Goal: Information Seeking & Learning: Check status

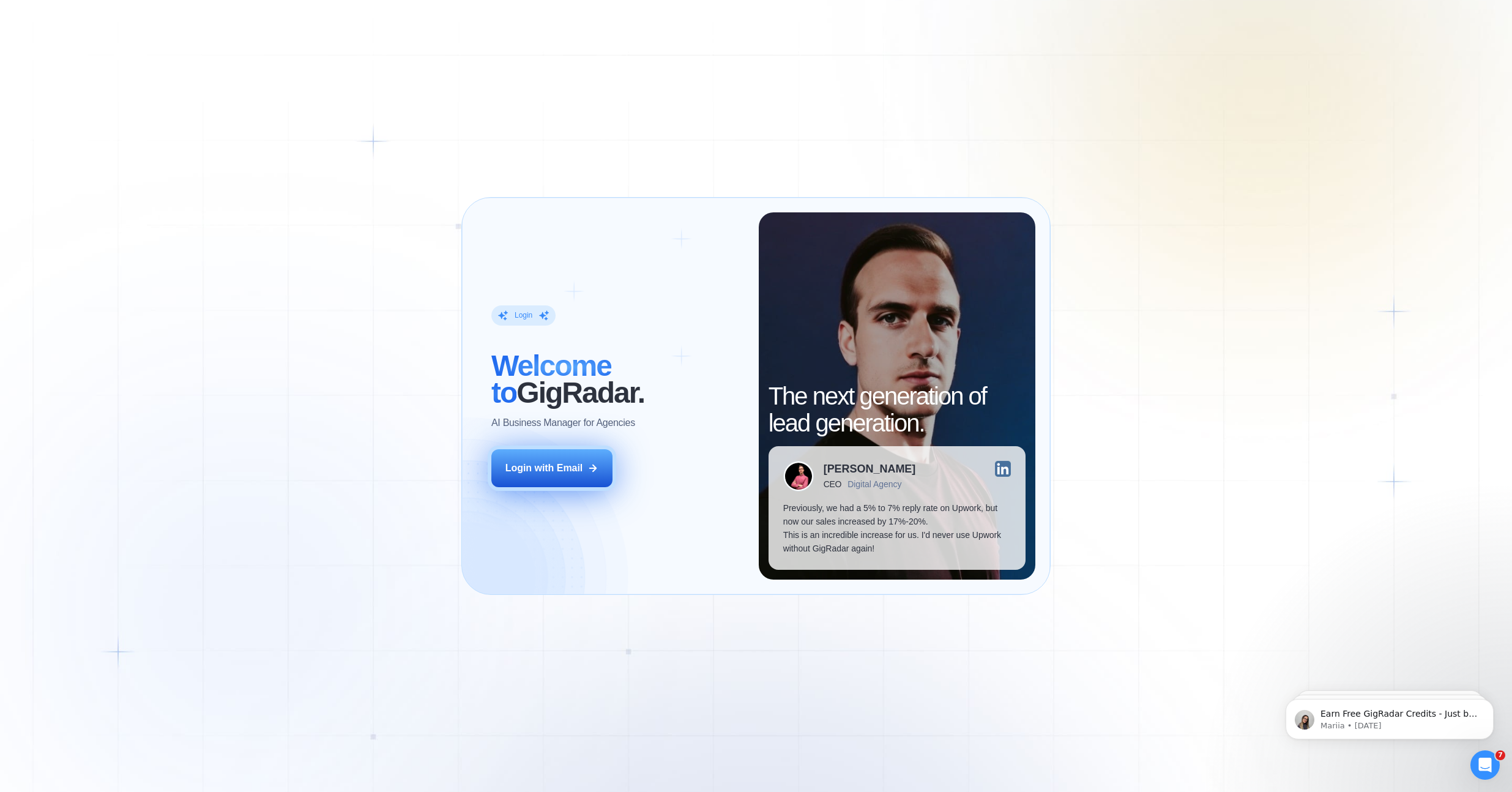
click at [538, 461] on div "Login with Email" at bounding box center [544, 468] width 78 height 14
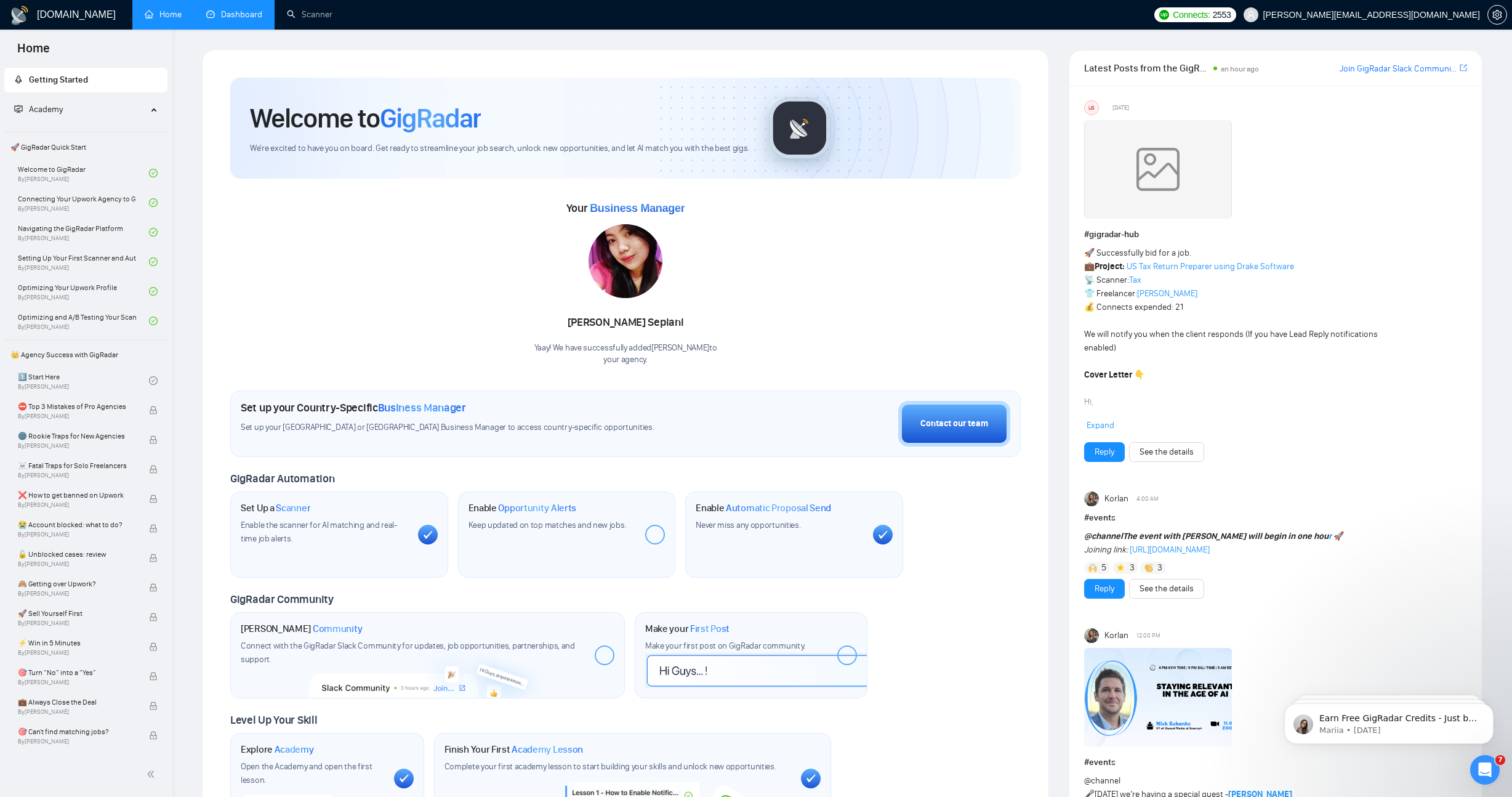
click at [225, 14] on link "Dashboard" at bounding box center [234, 14] width 56 height 10
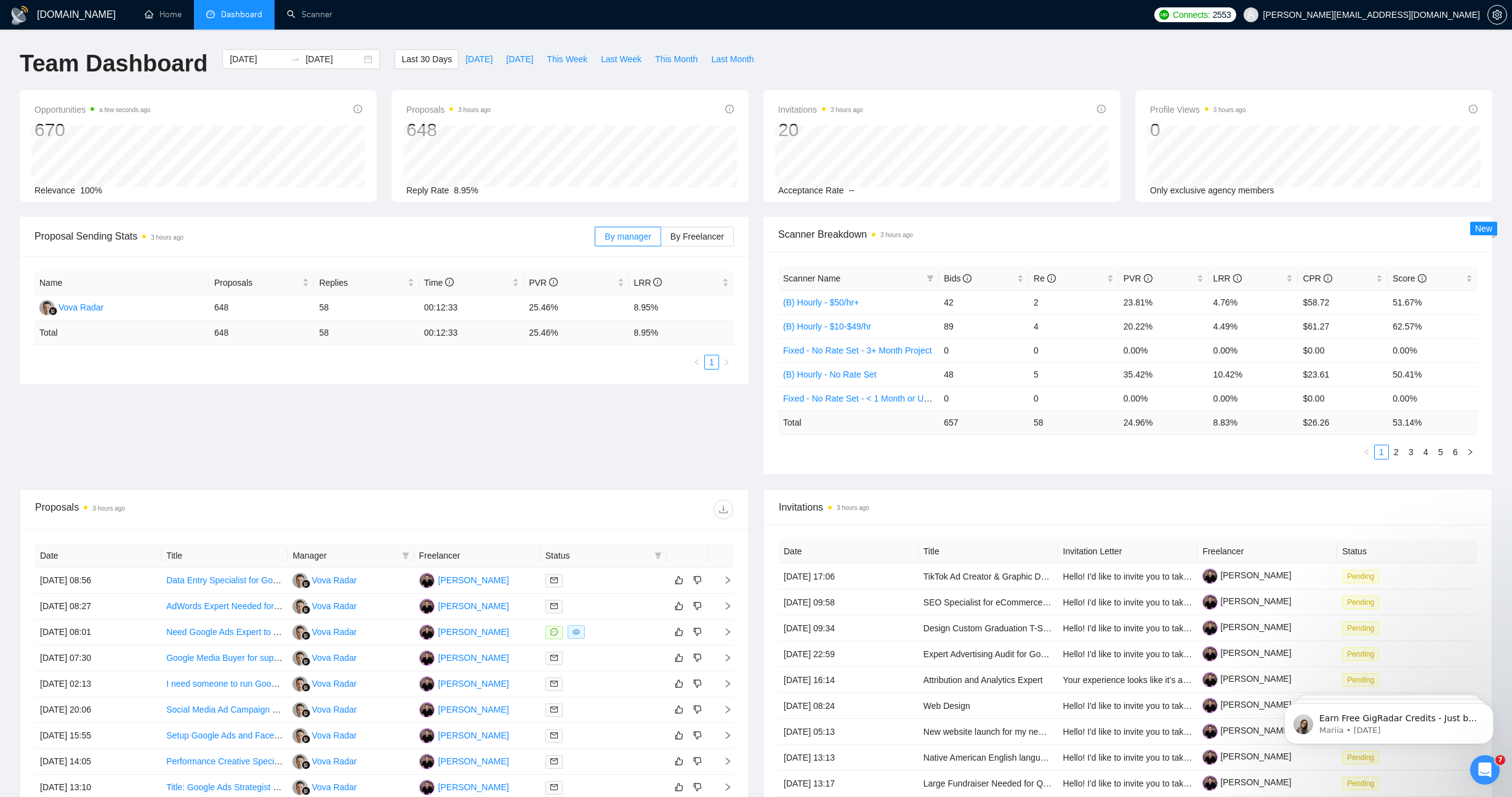
click at [624, 424] on div "Proposal Sending Stats 3 hours ago By manager By Freelancer Name Proposals Repl…" at bounding box center [756, 353] width 1487 height 273
click at [541, 407] on div "Proposal Sending Stats 3 hours ago By manager By Freelancer Name Proposals Repl…" at bounding box center [756, 353] width 1487 height 273
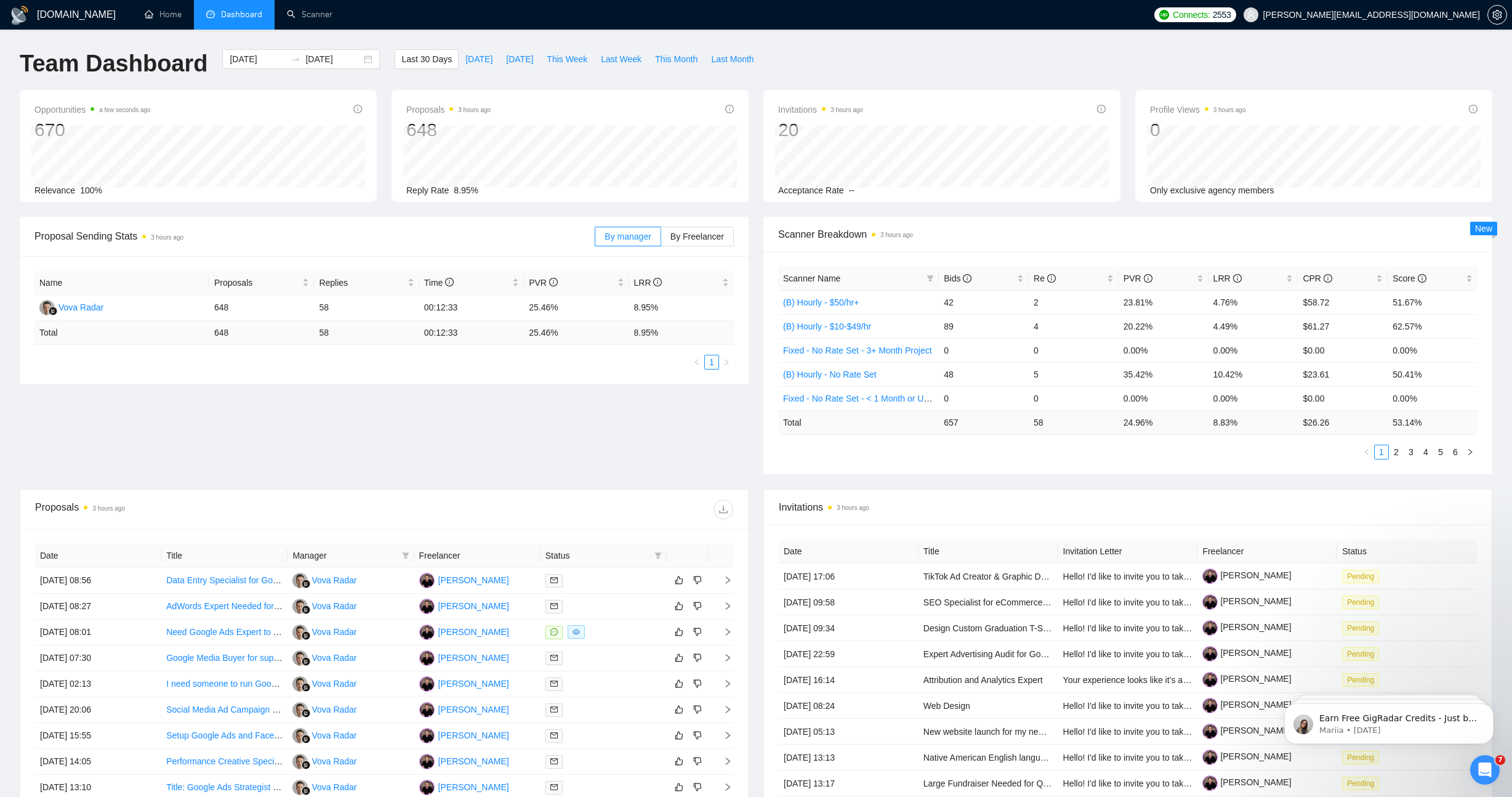
click at [541, 407] on div "Proposal Sending Stats 3 hours ago By manager By Freelancer Name Proposals Repl…" at bounding box center [756, 353] width 1487 height 273
click at [535, 422] on div "Proposal Sending Stats 3 hours ago By manager By Freelancer Name Proposals Repl…" at bounding box center [756, 353] width 1487 height 273
click at [1012, 272] on span "Bids" at bounding box center [979, 279] width 71 height 14
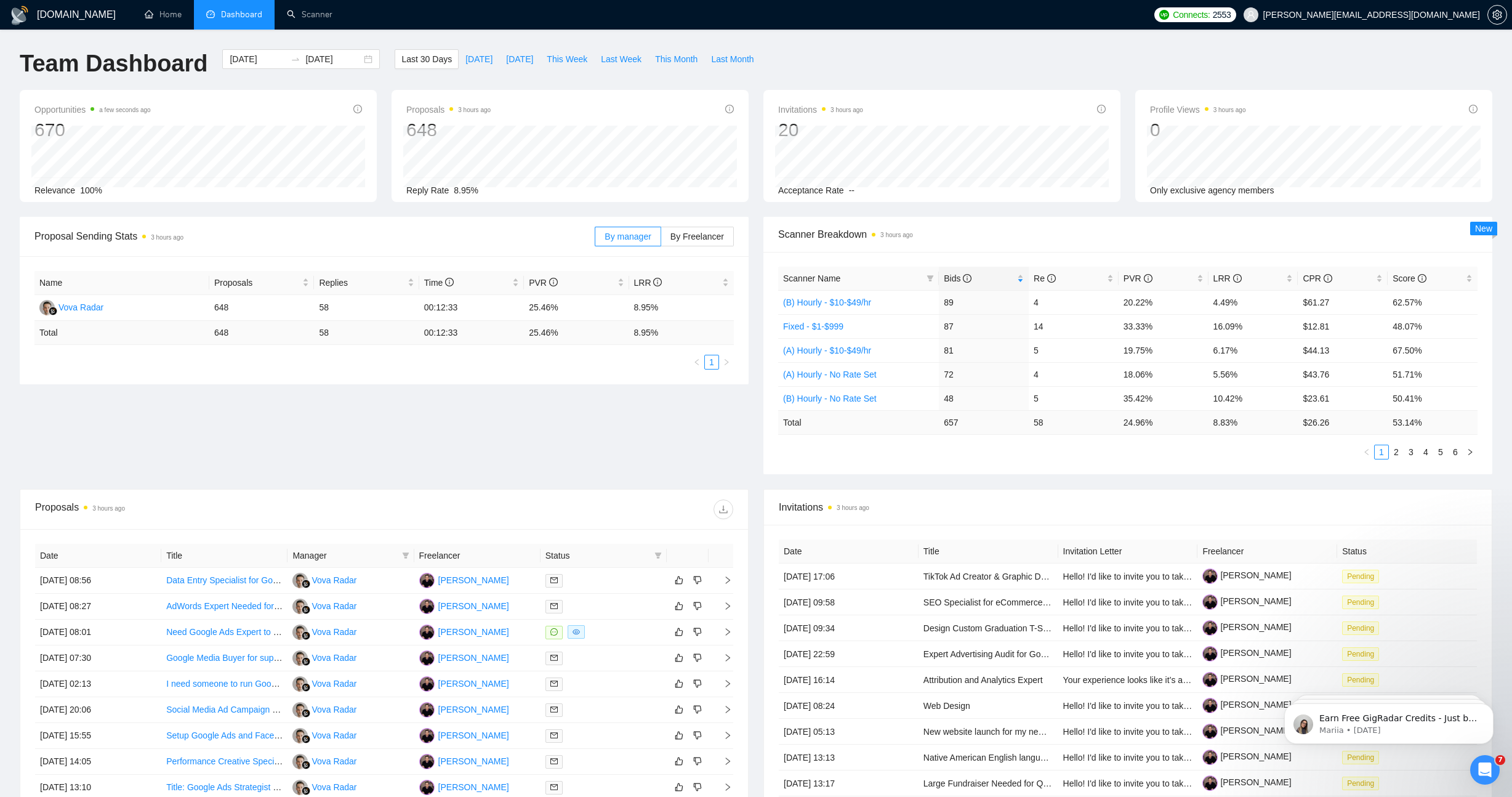
click at [468, 439] on div "Proposal Sending Stats 3 hours ago By manager By Freelancer Name Proposals Repl…" at bounding box center [756, 353] width 1487 height 273
click at [615, 59] on span "Last Week" at bounding box center [621, 59] width 40 height 14
type input "[DATE]"
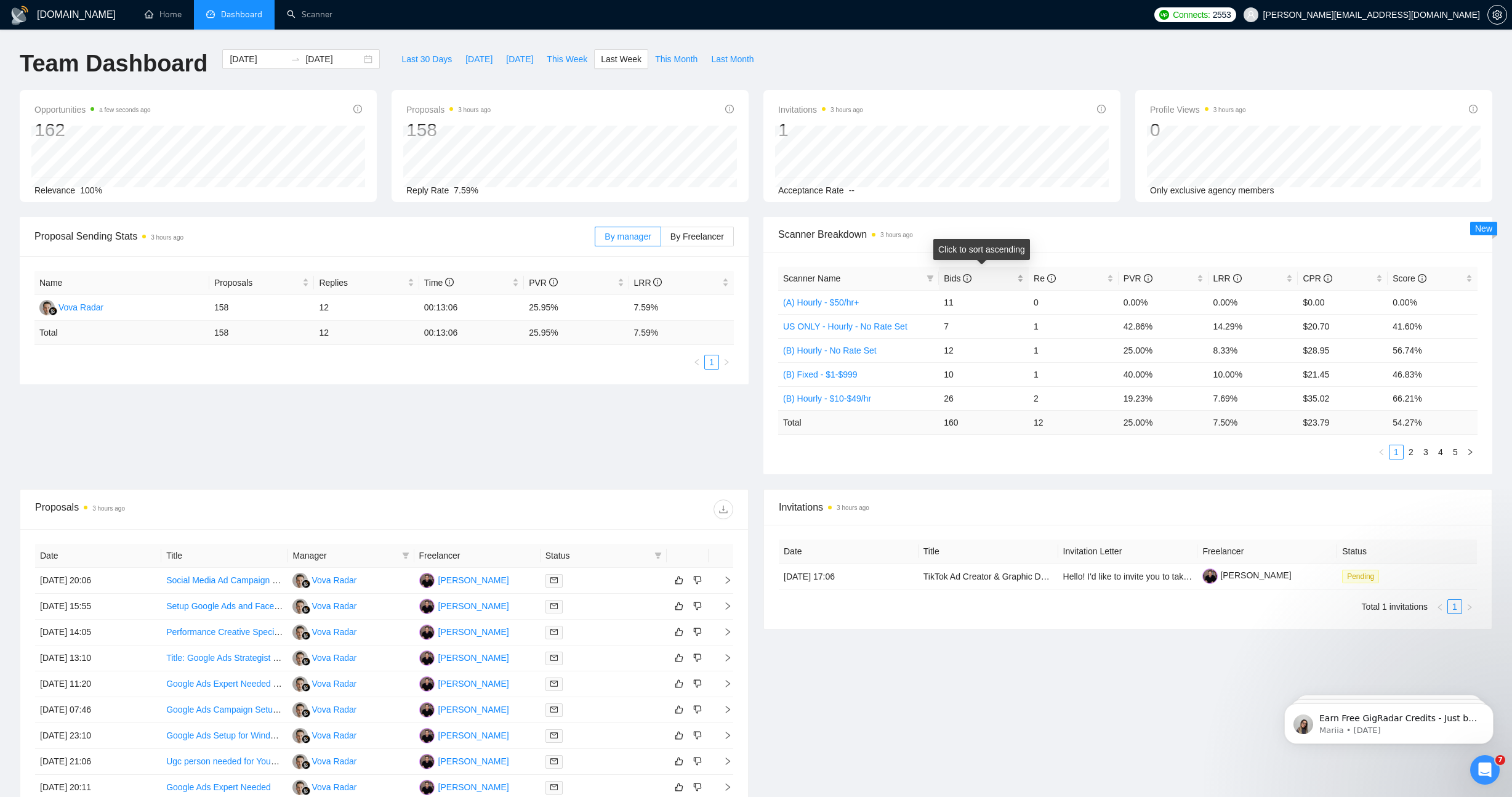
click at [997, 278] on span "Bids" at bounding box center [979, 279] width 71 height 14
click at [576, 454] on div "Proposal Sending Stats 3 hours ago By manager By Freelancer Name Proposals Repl…" at bounding box center [756, 353] width 1487 height 273
click at [591, 453] on div "Proposal Sending Stats 3 hours ago By manager By Freelancer Name Proposals Repl…" at bounding box center [756, 353] width 1487 height 273
